Goal: Information Seeking & Learning: Learn about a topic

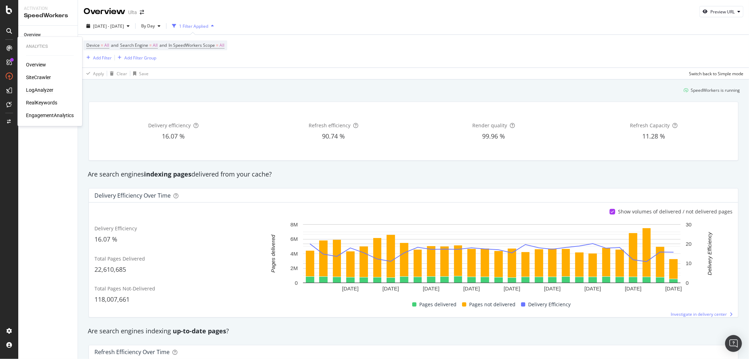
click at [41, 87] on div "LogAnalyzer" at bounding box center [39, 90] width 27 height 7
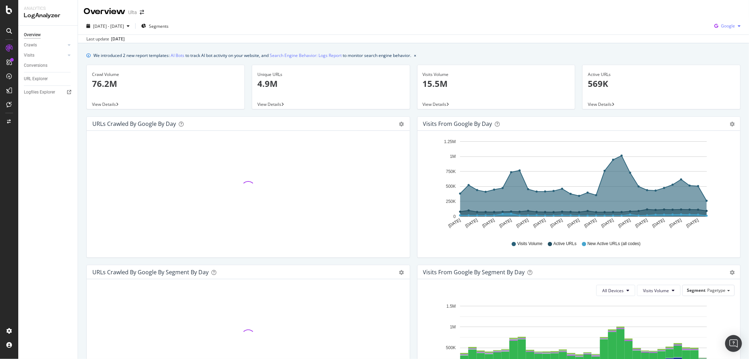
click at [721, 27] on span "Google" at bounding box center [728, 26] width 14 height 6
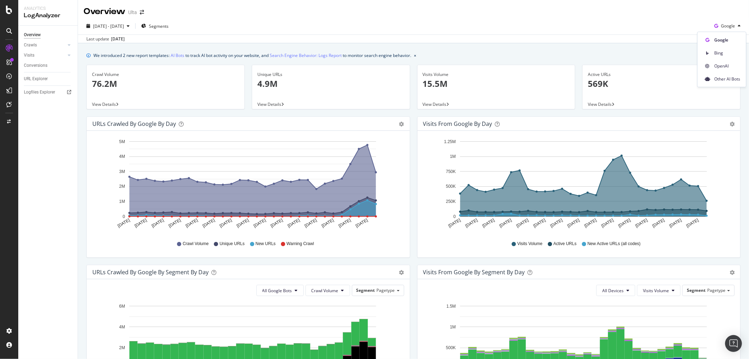
click at [722, 64] on span "OpenAI" at bounding box center [728, 66] width 26 height 6
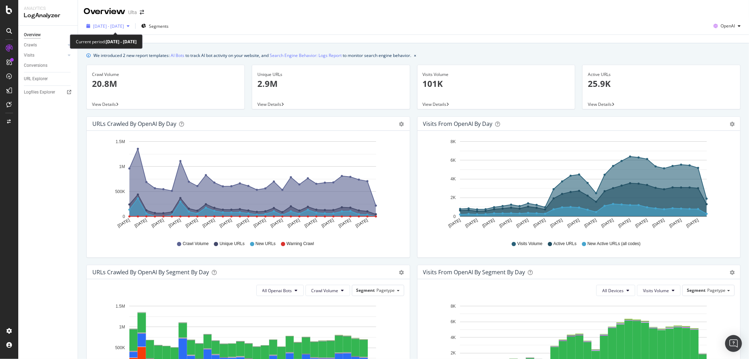
click at [132, 26] on div "button" at bounding box center [128, 26] width 8 height 4
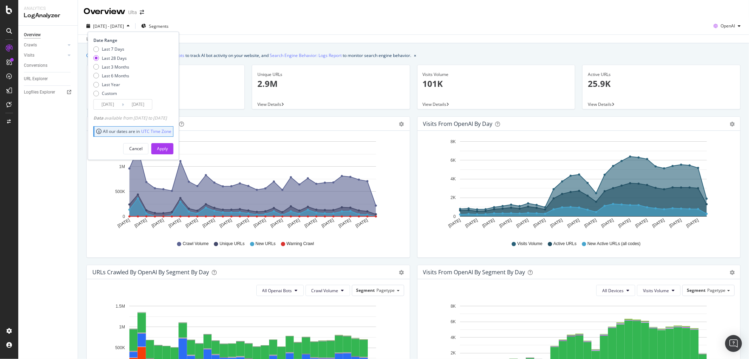
click at [109, 103] on input "[DATE]" at bounding box center [108, 104] width 28 height 10
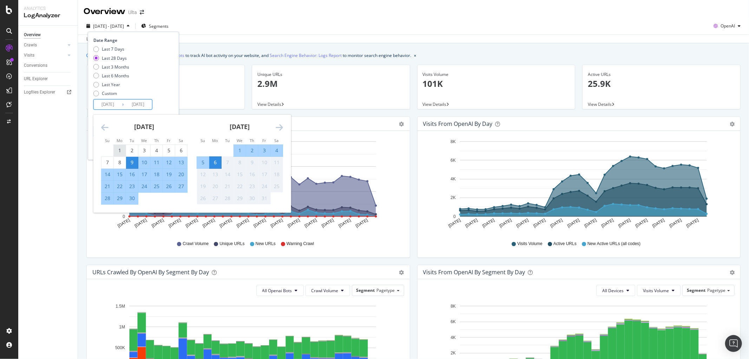
click at [117, 150] on div "1" at bounding box center [120, 150] width 12 height 7
type input "[DATE]"
click at [133, 203] on div "30" at bounding box center [132, 199] width 12 height 12
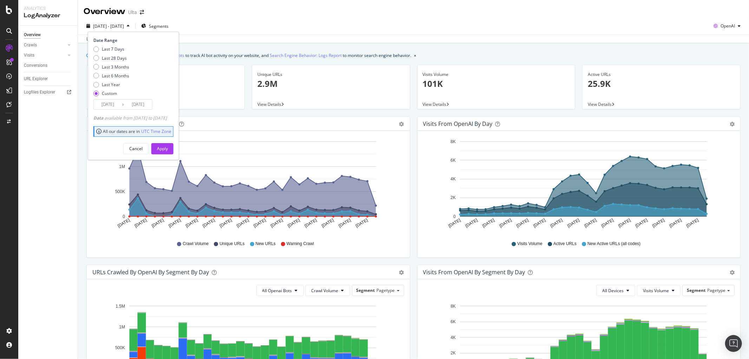
type input "[DATE]"
click at [167, 149] on button "Apply" at bounding box center [162, 148] width 22 height 11
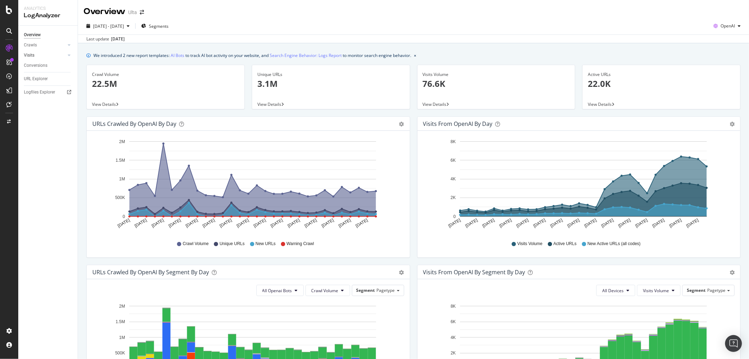
click at [36, 54] on link "Visits" at bounding box center [45, 55] width 42 height 7
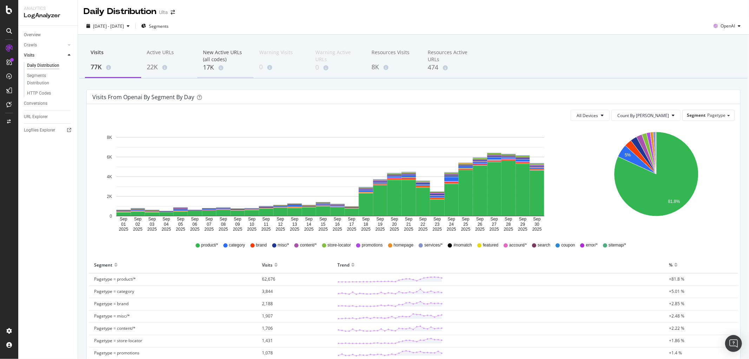
click at [209, 64] on div "17K" at bounding box center [225, 67] width 45 height 9
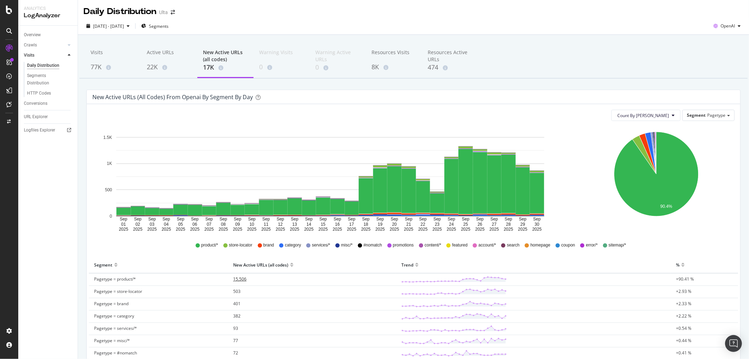
click at [237, 279] on span "15,506" at bounding box center [239, 279] width 13 height 6
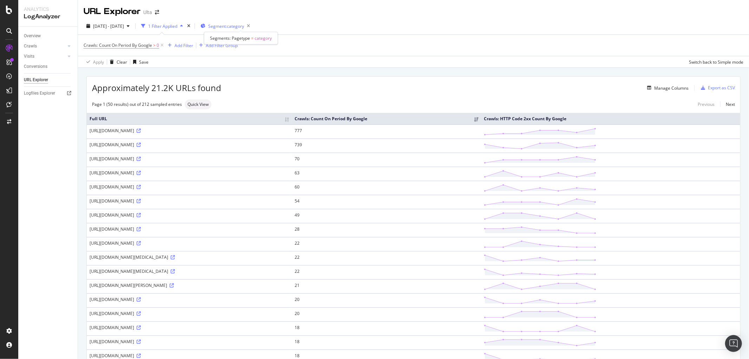
click at [244, 26] on span "Segment: category" at bounding box center [226, 26] width 36 height 6
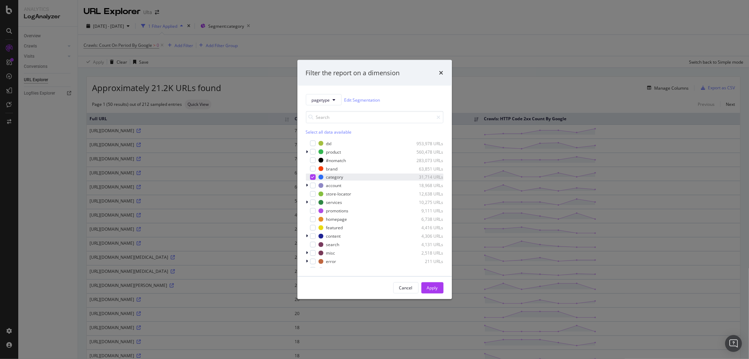
click at [312, 177] on icon "modal" at bounding box center [312, 177] width 3 height 4
click at [317, 153] on div "product 560,478 URLs" at bounding box center [375, 151] width 138 height 7
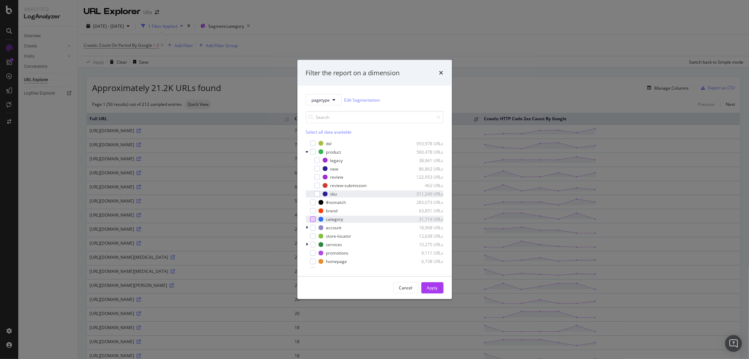
click at [320, 194] on div "sku 311,240 URLs" at bounding box center [375, 193] width 138 height 7
click at [431, 289] on div "Apply" at bounding box center [432, 288] width 11 height 6
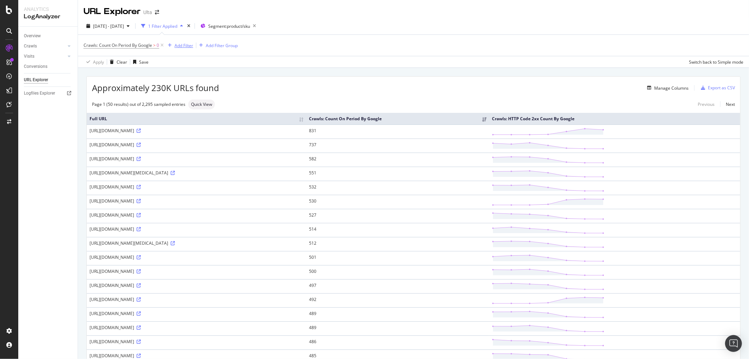
click at [183, 44] on div "Add Filter" at bounding box center [184, 46] width 19 height 6
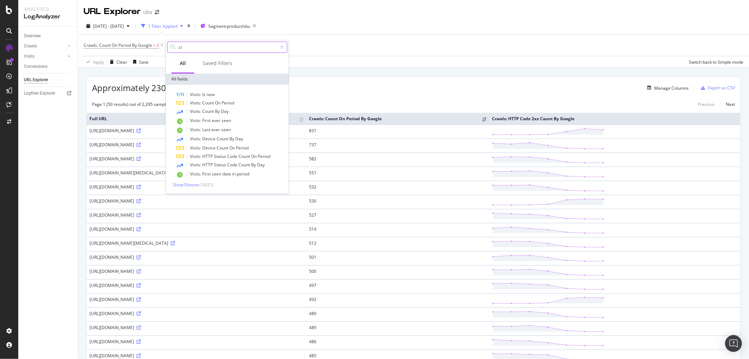
type input "c"
drag, startPoint x: 194, startPoint y: 48, endPoint x: 168, endPoint y: 46, distance: 26.4
click at [167, 46] on div "visi" at bounding box center [227, 47] width 123 height 14
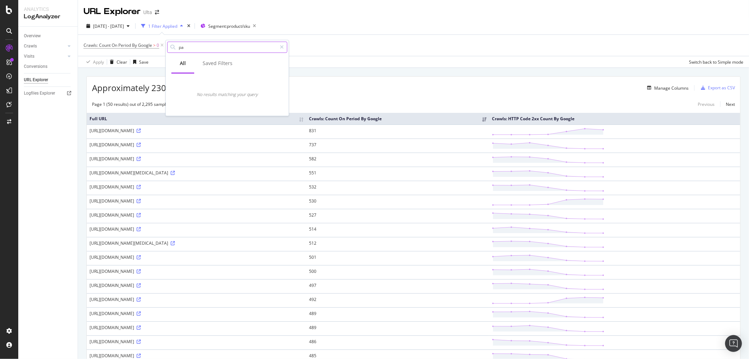
type input "p"
type input "v"
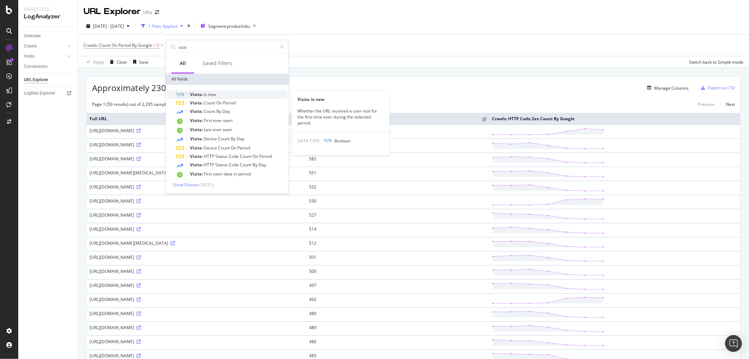
type input "visit"
click at [213, 96] on span "new" at bounding box center [212, 94] width 8 height 6
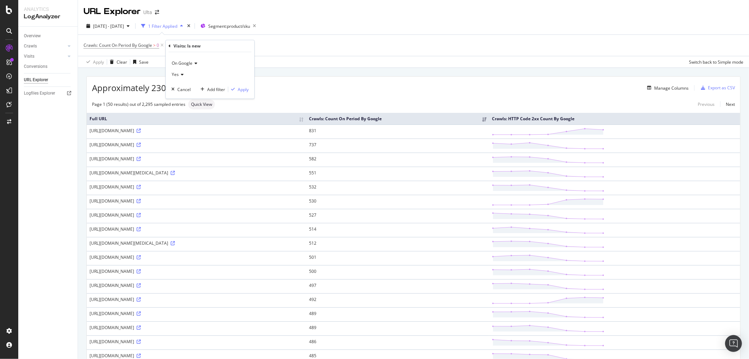
click at [197, 64] on icon at bounding box center [195, 63] width 5 height 4
click at [202, 96] on div "On OpenAI" at bounding box center [210, 95] width 75 height 9
click at [241, 90] on div "Apply" at bounding box center [243, 89] width 11 height 6
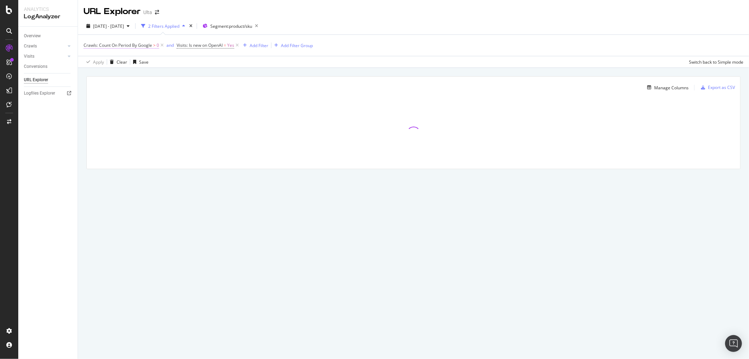
click at [146, 44] on span "Crawls: Count On Period By Google" at bounding box center [118, 45] width 69 height 6
click at [114, 61] on icon at bounding box center [112, 62] width 5 height 4
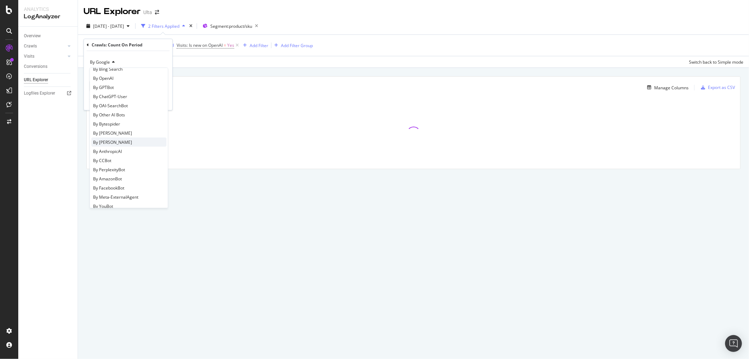
scroll to position [113, 0]
click at [117, 109] on span "By ChatGPT-User" at bounding box center [110, 110] width 34 height 6
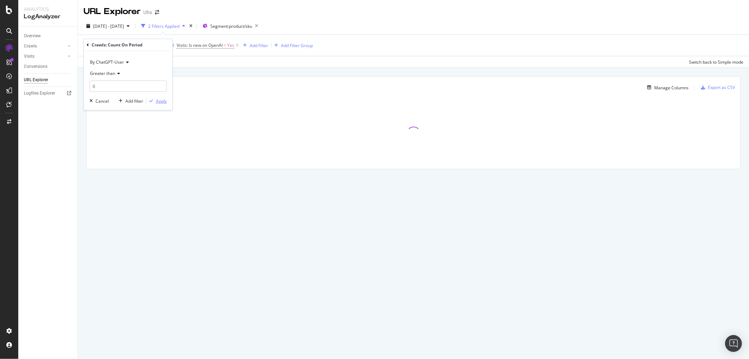
click at [154, 100] on div "button" at bounding box center [151, 101] width 9 height 4
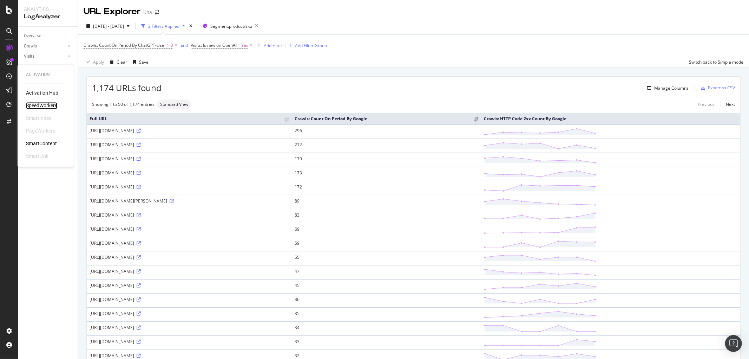
click at [38, 103] on div "SpeedWorkers" at bounding box center [41, 105] width 31 height 7
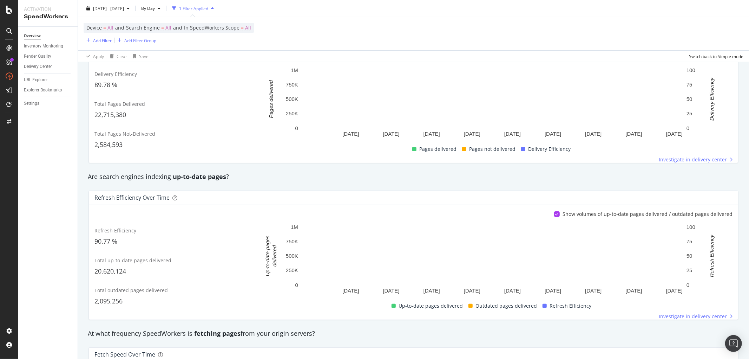
scroll to position [312, 0]
